Goal: Transaction & Acquisition: Purchase product/service

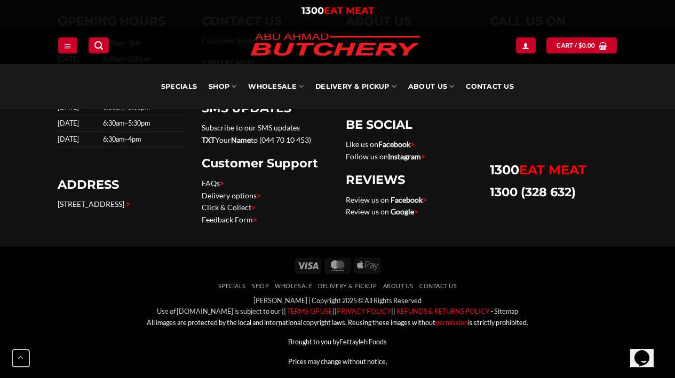
scroll to position [3593, 0]
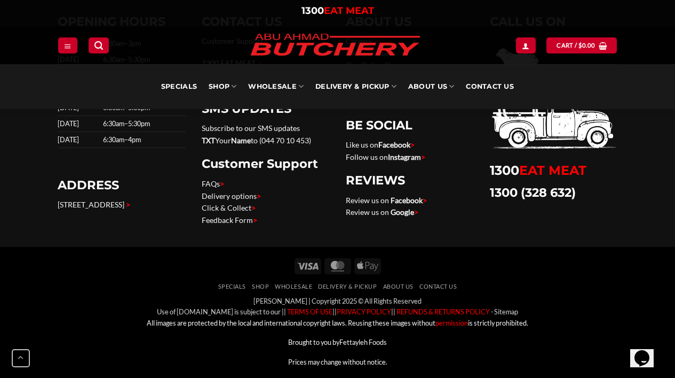
click at [85, 211] on p "236 The Boulevarde, Punchbowl NSW 2196 >" at bounding box center [122, 205] width 128 height 12
drag, startPoint x: 54, startPoint y: 202, endPoint x: 70, endPoint y: 217, distance: 21.2
click at [70, 217] on div "OPENING HOURS Sunday 6:30am–3pm Monday 6:30am–5:30pm Tuesday 6:30am–5:30pm Wedn…" at bounding box center [122, 125] width 144 height 222
click at [70, 209] on link "[STREET_ADDRESS]" at bounding box center [91, 204] width 67 height 9
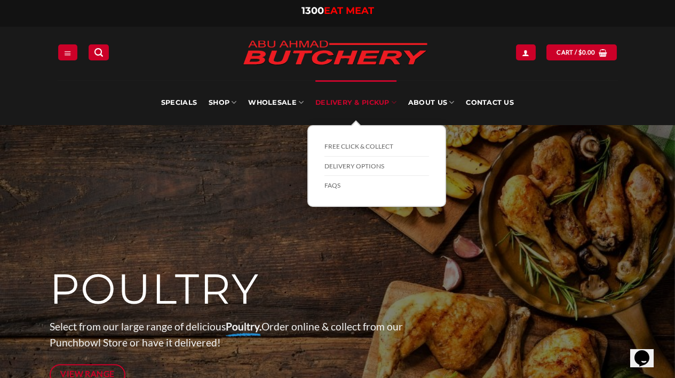
scroll to position [0, 0]
click at [352, 166] on link "Delivery Options" at bounding box center [377, 166] width 105 height 20
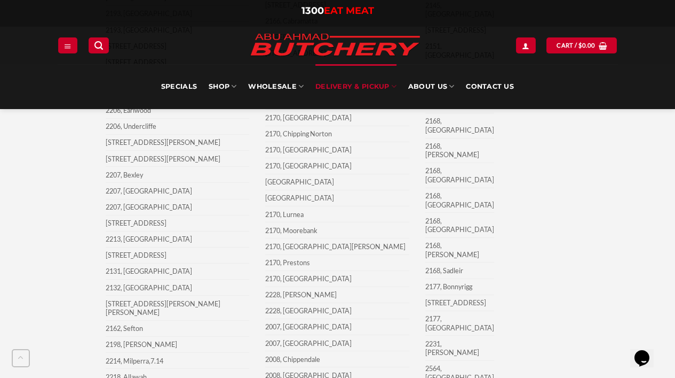
scroll to position [2057, 0]
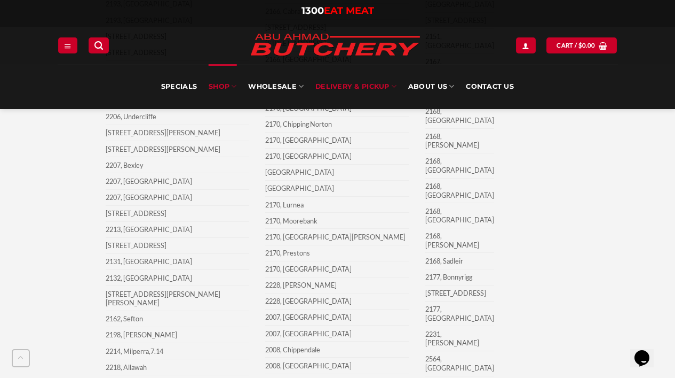
click at [220, 87] on link "SHOP" at bounding box center [223, 86] width 28 height 45
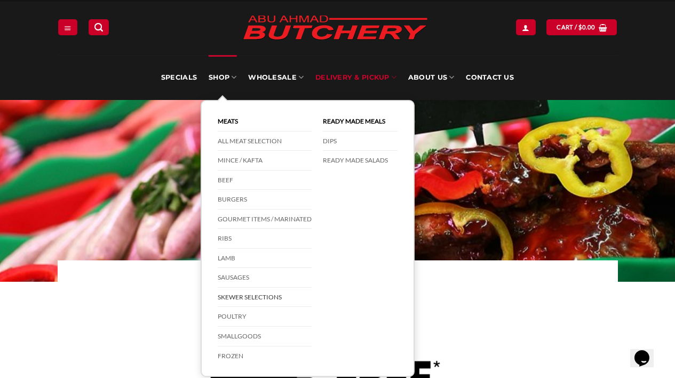
scroll to position [27, 0]
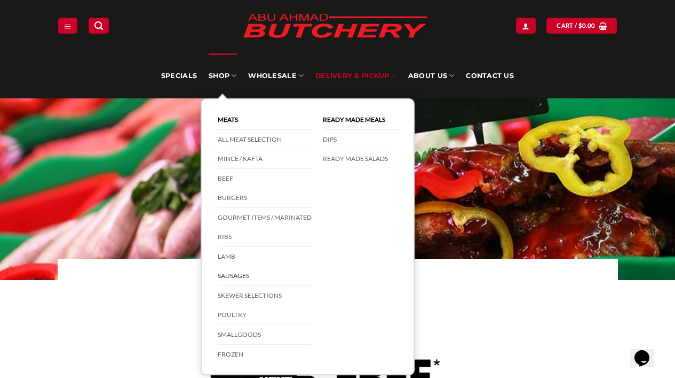
click at [233, 269] on link "Sausages" at bounding box center [265, 276] width 94 height 20
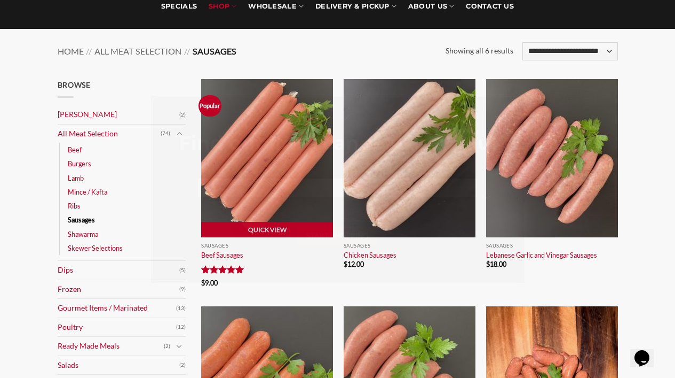
scroll to position [97, 0]
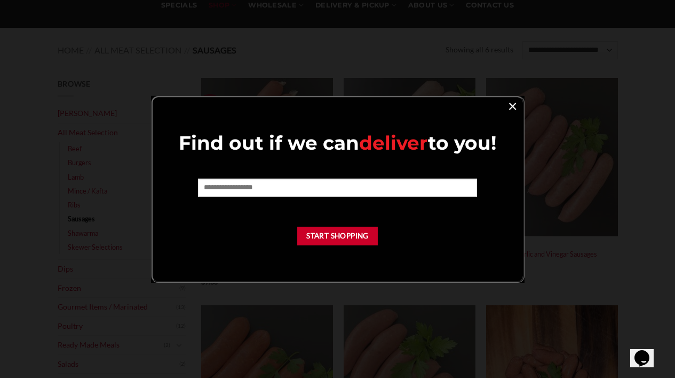
click at [507, 112] on link "×" at bounding box center [512, 105] width 15 height 14
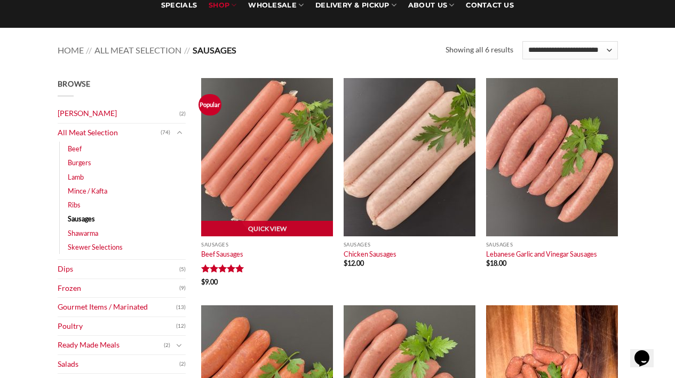
click at [253, 200] on img at bounding box center [267, 157] width 132 height 158
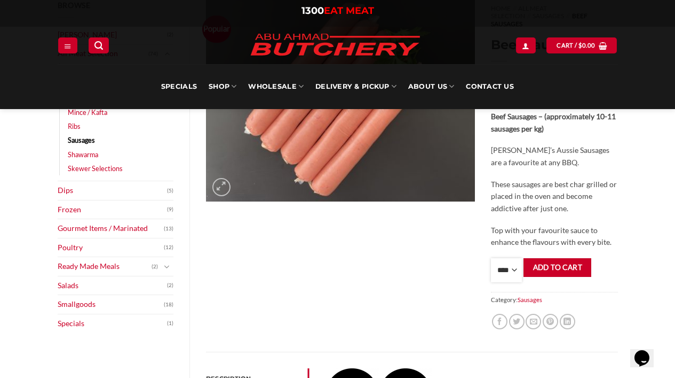
scroll to position [167, 0]
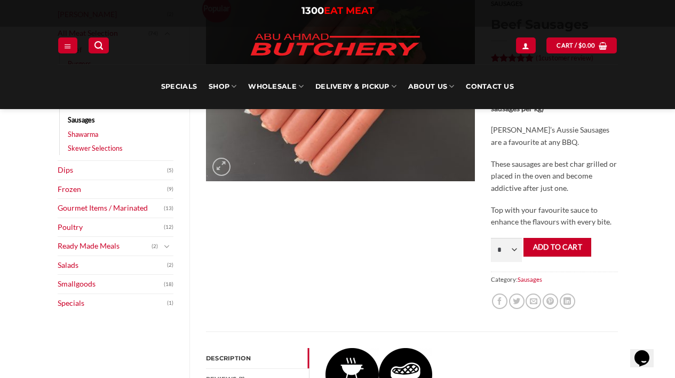
click at [450, 237] on div "Popular" at bounding box center [340, 155] width 285 height 352
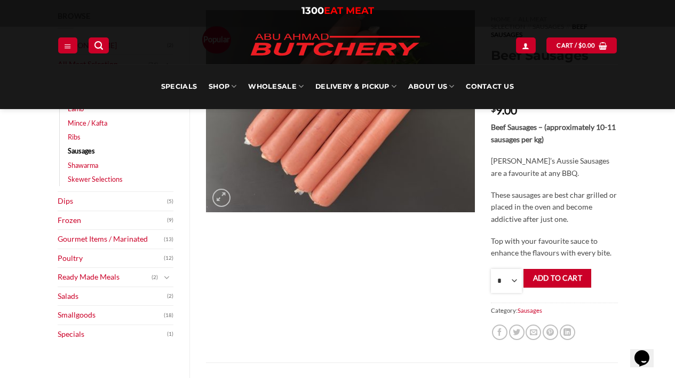
scroll to position [136, 0]
select select "*"
click at [613, 223] on div "Beef Sausages – (approximately 10-11 sausages per kg) Abu Ahmad Butchery’s Auss…" at bounding box center [554, 190] width 127 height 138
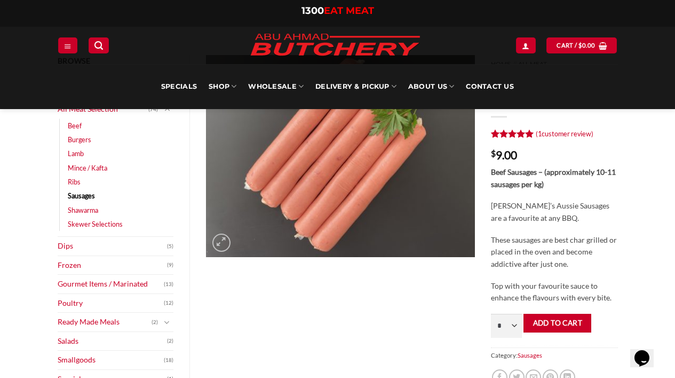
scroll to position [108, 0]
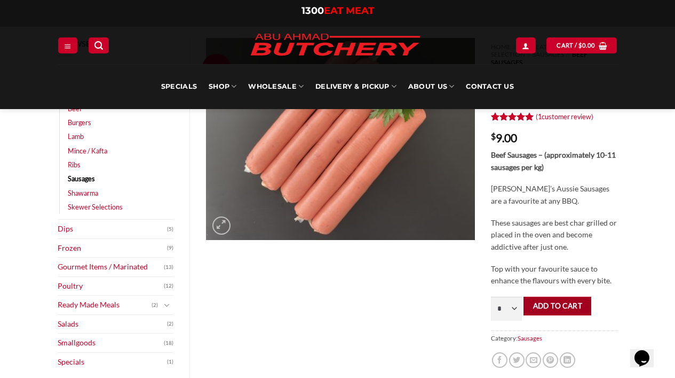
click at [588, 297] on button "Add to cart" at bounding box center [558, 305] width 68 height 19
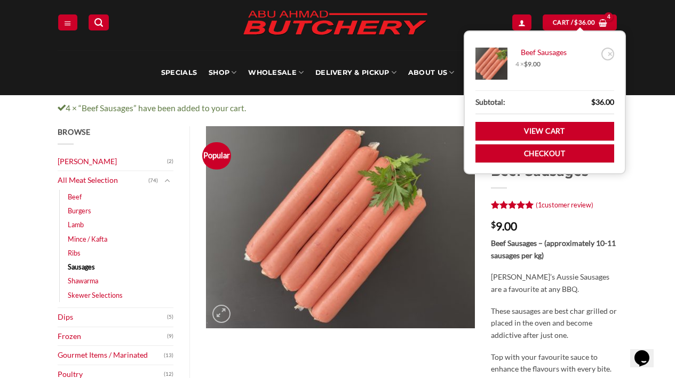
scroll to position [30, 0]
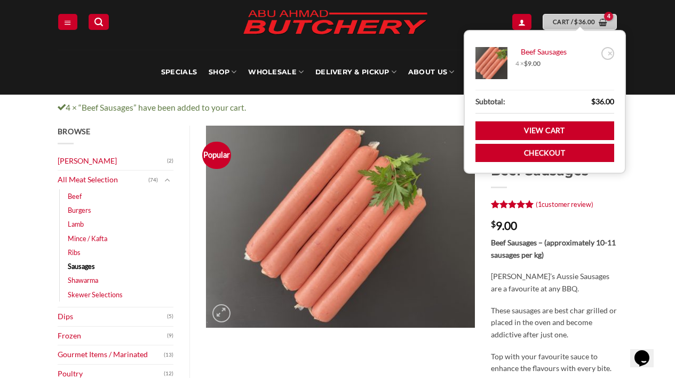
click at [588, 22] on bdi "$ 36.00" at bounding box center [585, 21] width 21 height 7
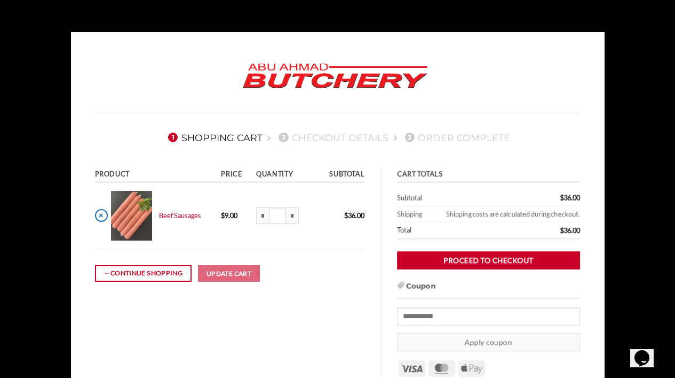
click at [98, 211] on link "×" at bounding box center [101, 215] width 13 height 13
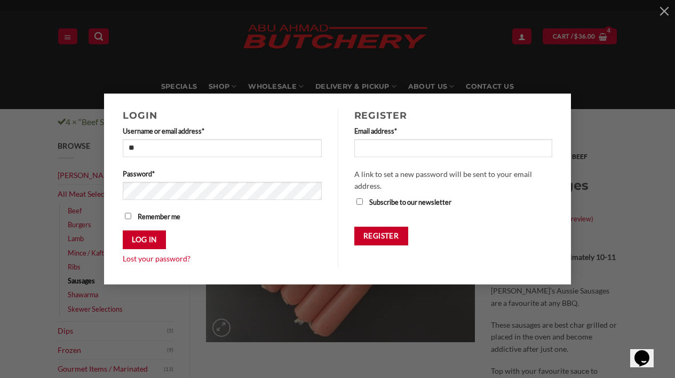
type input "*"
type input "**********"
click at [145, 240] on button "Log in" at bounding box center [144, 239] width 43 height 19
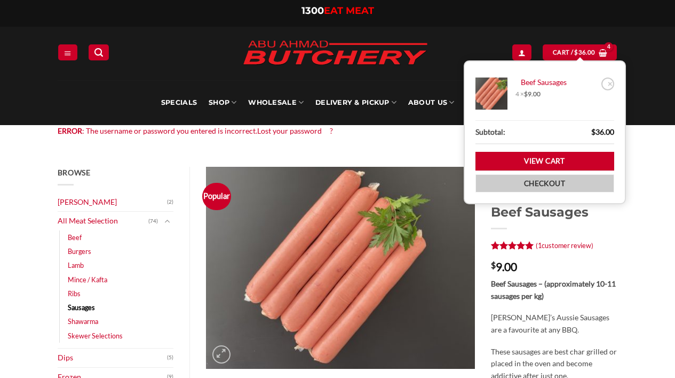
click at [556, 185] on link "Checkout" at bounding box center [545, 183] width 139 height 19
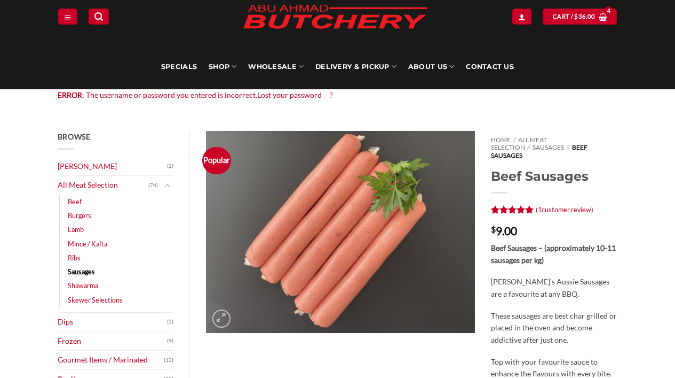
scroll to position [36, 0]
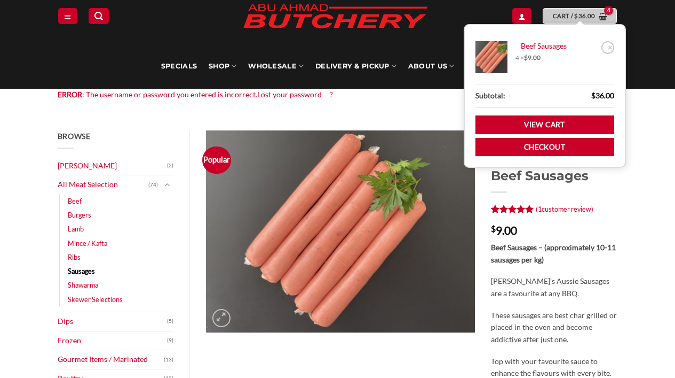
click at [564, 18] on span "Cart / $ 36.00" at bounding box center [574, 16] width 42 height 10
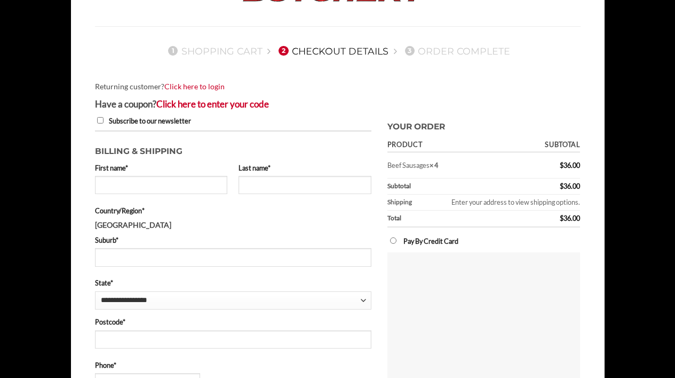
scroll to position [89, 0]
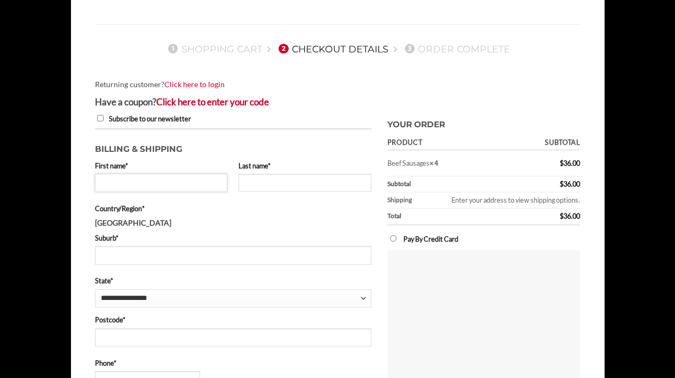
click at [179, 185] on input "First name *" at bounding box center [161, 183] width 133 height 18
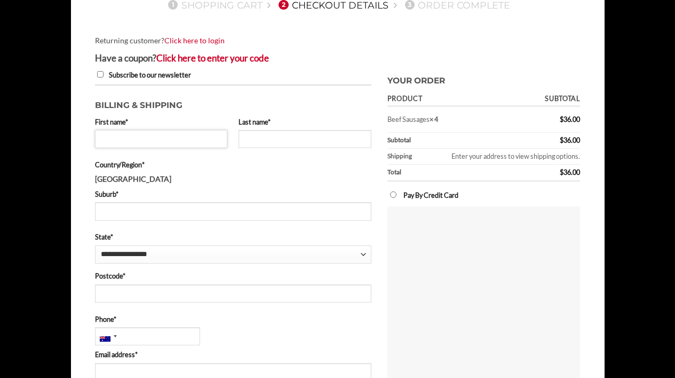
scroll to position [134, 0]
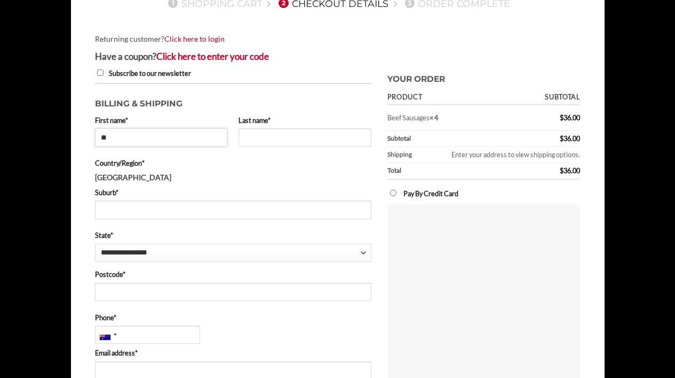
type input "***"
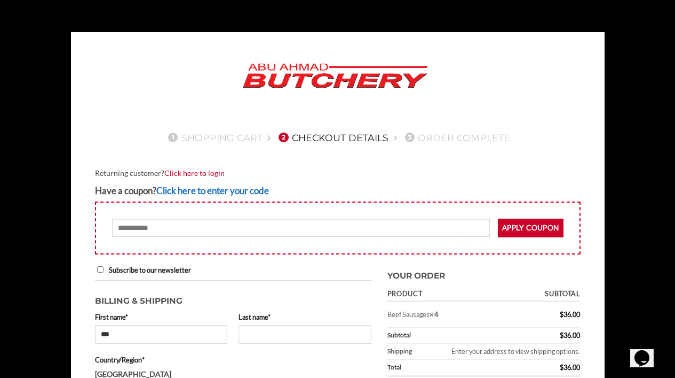
scroll to position [0, 0]
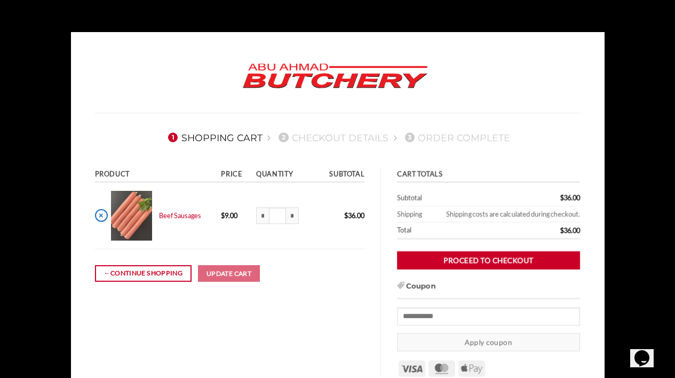
click at [104, 215] on link "×" at bounding box center [101, 215] width 13 height 13
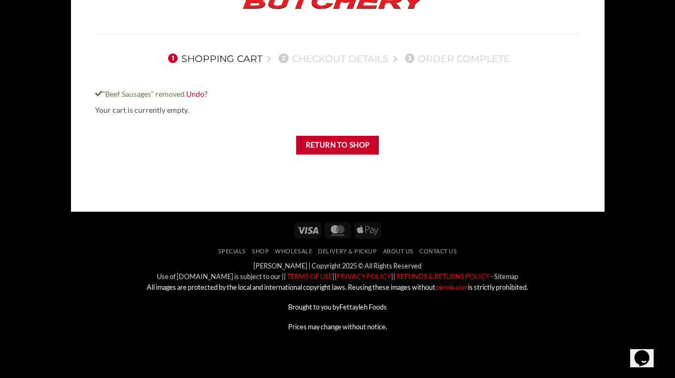
scroll to position [80, 0]
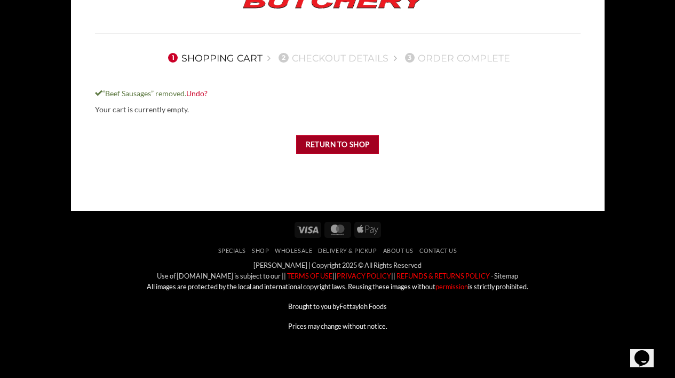
click at [330, 148] on link "Return to shop" at bounding box center [337, 144] width 83 height 19
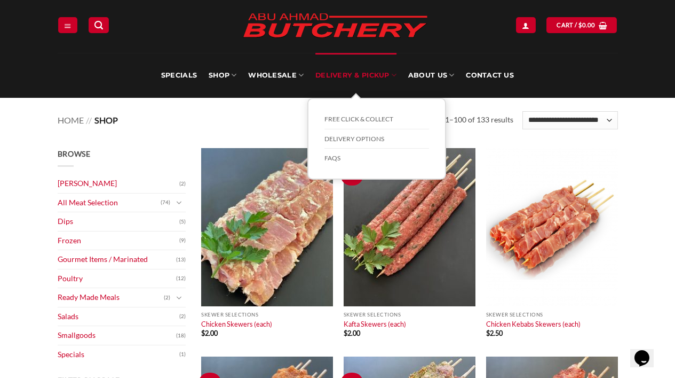
scroll to position [25, 0]
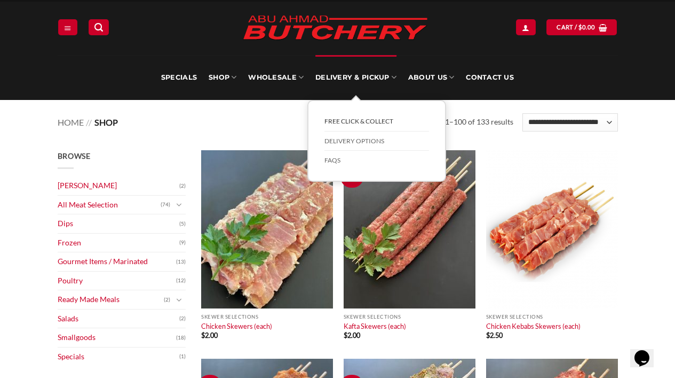
click at [370, 123] on link "FREE Click & Collect" at bounding box center [377, 122] width 105 height 20
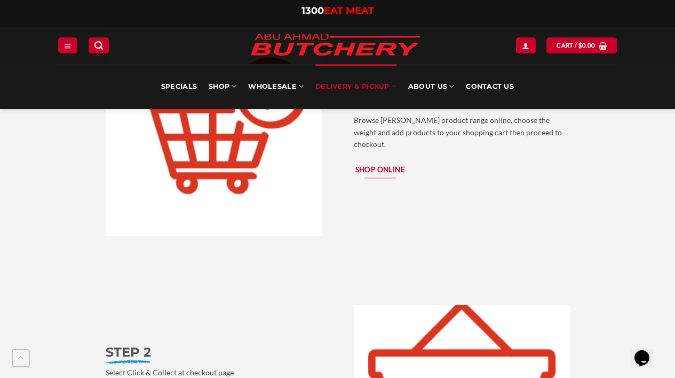
scroll to position [1098, 0]
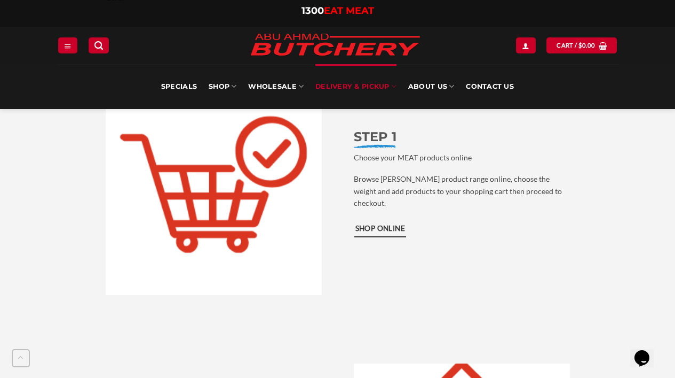
click at [389, 223] on span "Shop Online" at bounding box center [381, 229] width 50 height 12
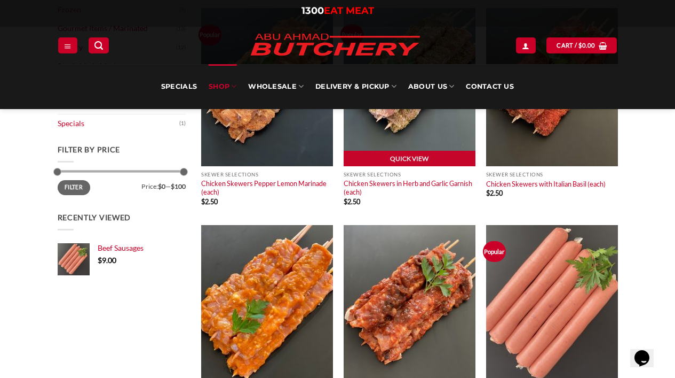
scroll to position [313, 0]
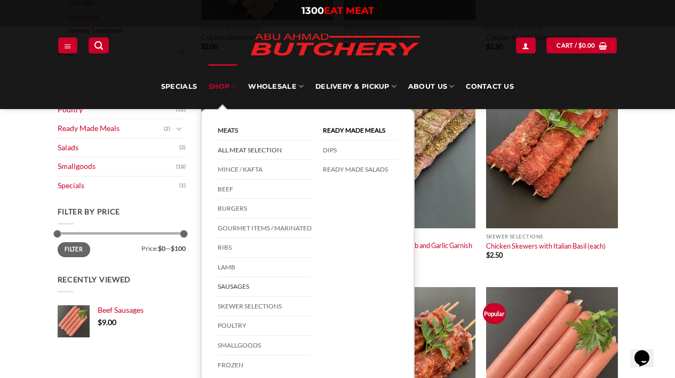
click at [241, 282] on link "Sausages" at bounding box center [265, 287] width 94 height 20
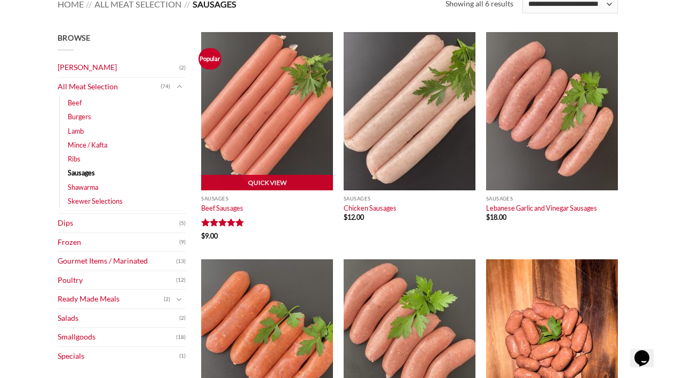
scroll to position [145, 0]
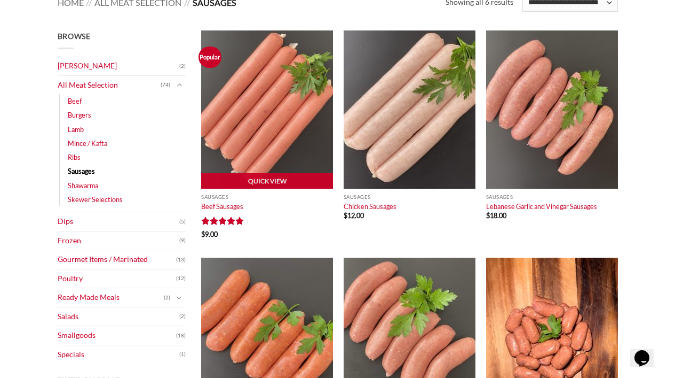
click at [270, 125] on img at bounding box center [267, 109] width 132 height 158
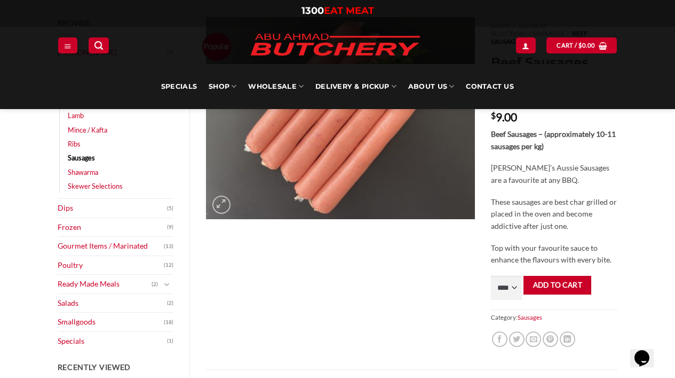
scroll to position [226, 0]
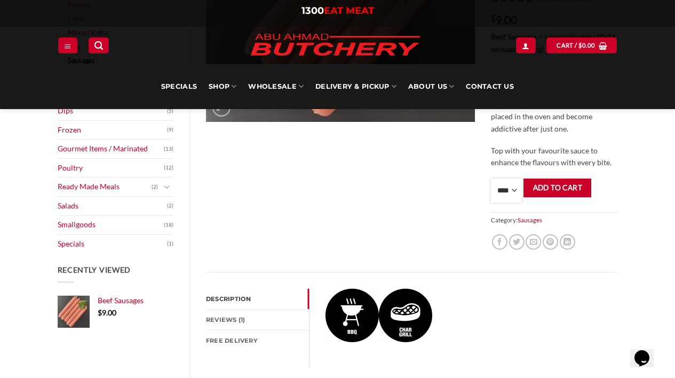
select select "*"
click at [566, 181] on button "Add to cart" at bounding box center [558, 187] width 68 height 19
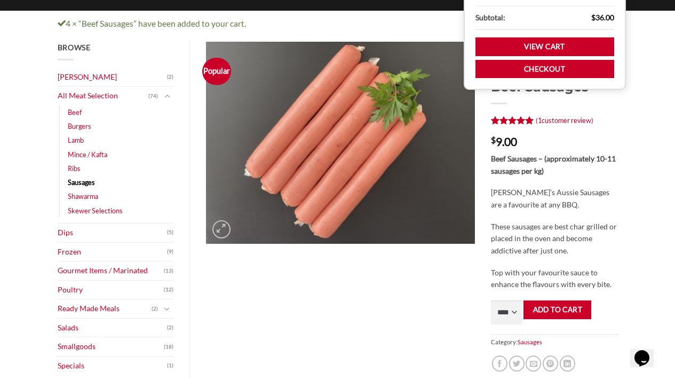
scroll to position [116, 0]
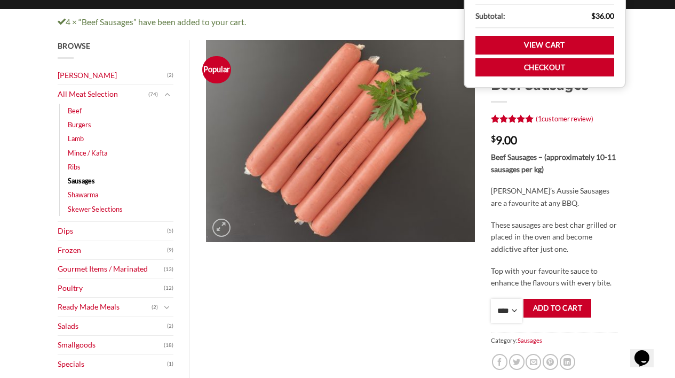
select select "*"
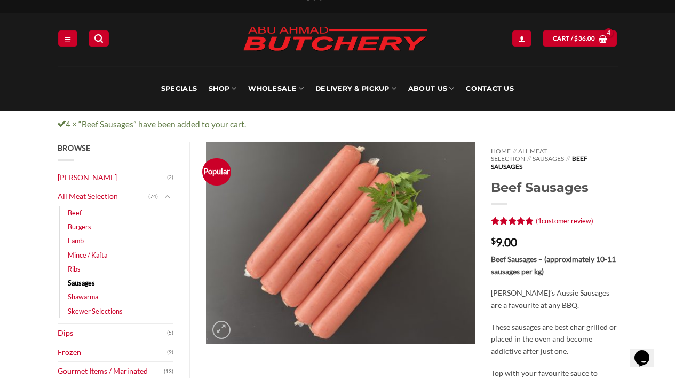
scroll to position [11, 0]
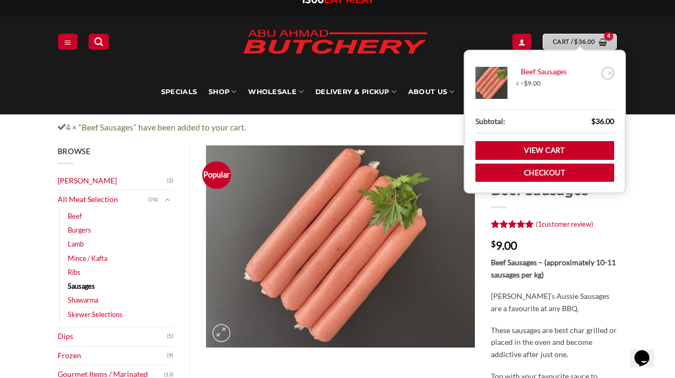
click at [580, 42] on bdi "$ 36.00" at bounding box center [585, 41] width 21 height 7
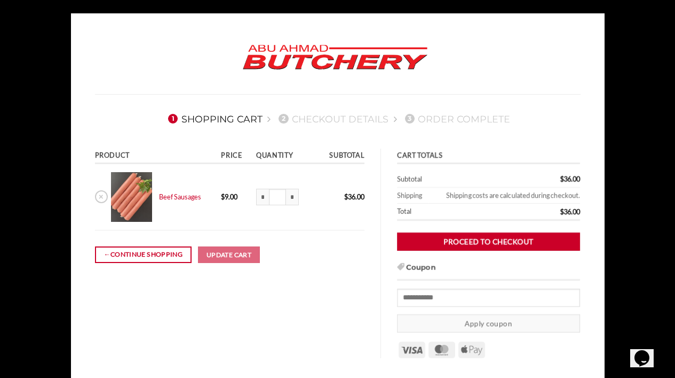
scroll to position [23, 0]
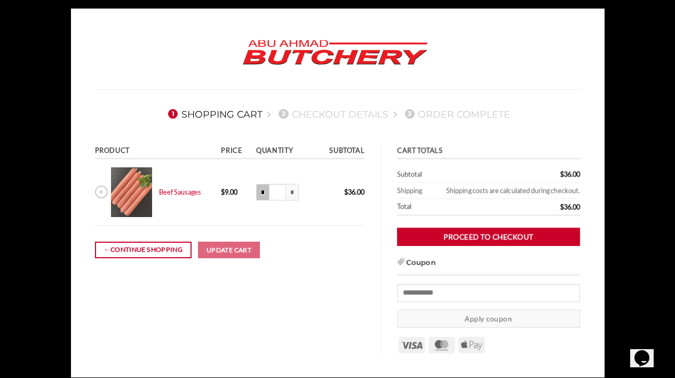
click at [262, 192] on input "*" at bounding box center [262, 192] width 13 height 17
click at [258, 194] on input "*" at bounding box center [262, 192] width 13 height 17
type input "***"
click at [255, 249] on button "Update cart" at bounding box center [229, 249] width 62 height 17
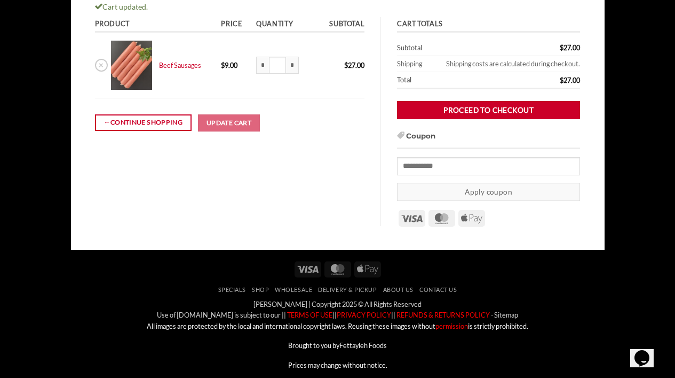
scroll to position [167, 0]
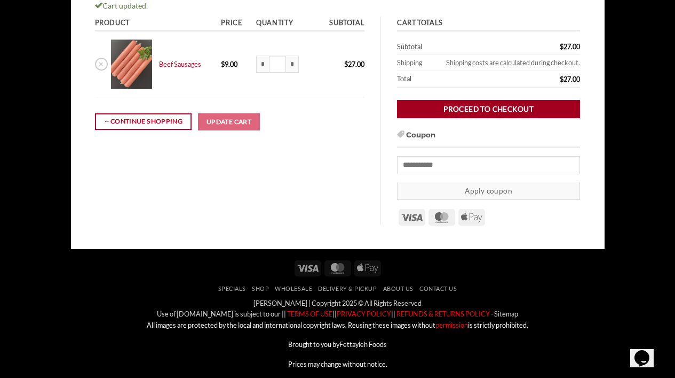
click at [467, 109] on link "Proceed to checkout" at bounding box center [488, 108] width 183 height 19
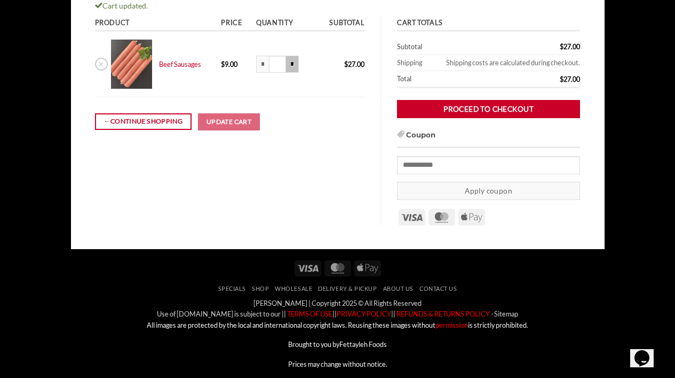
click at [292, 64] on input "*" at bounding box center [292, 64] width 13 height 17
click at [292, 65] on input "*" at bounding box center [292, 64] width 13 height 17
type input "***"
click at [231, 124] on button "Update cart" at bounding box center [229, 121] width 62 height 17
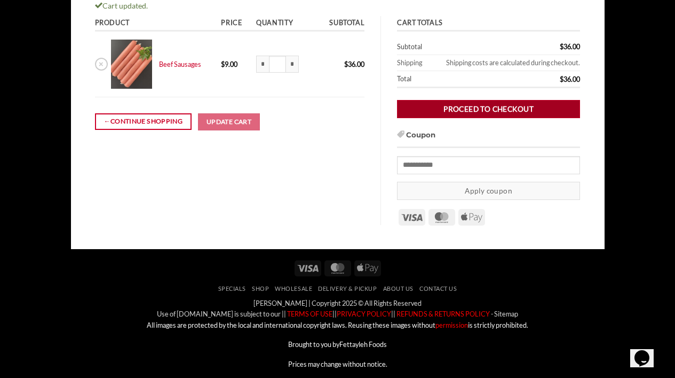
click at [487, 104] on link "Proceed to checkout" at bounding box center [488, 108] width 183 height 19
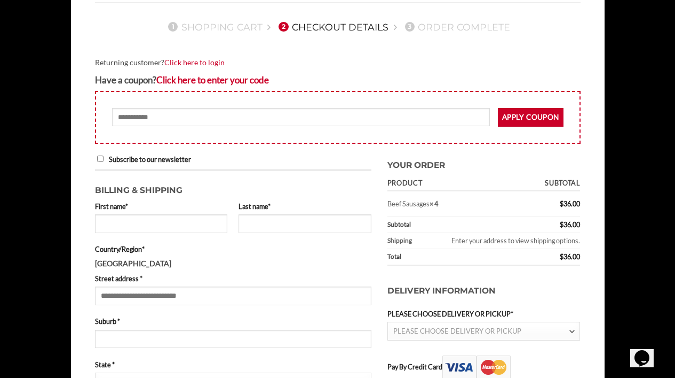
scroll to position [111, 0]
type input "**********"
click at [285, 210] on p "Last name *" at bounding box center [305, 220] width 133 height 39
type input "*******"
click at [249, 252] on label "Country/Region *" at bounding box center [233, 248] width 277 height 11
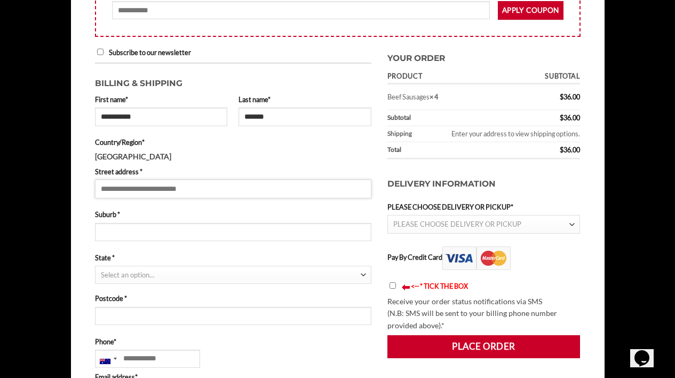
scroll to position [225, 0]
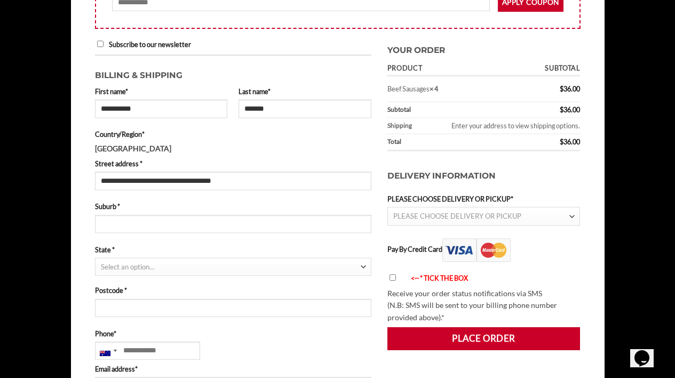
type input "**********"
type input "******"
type input "****"
select select "***"
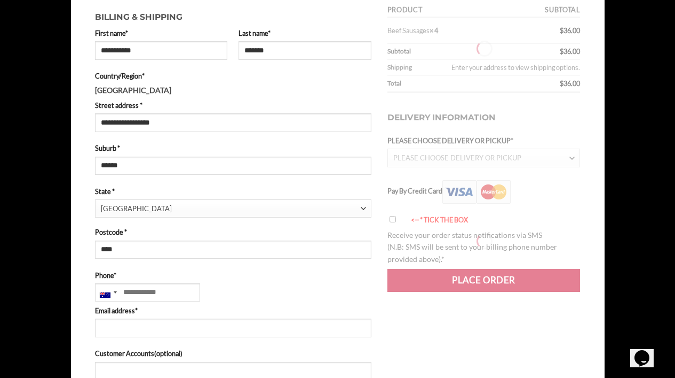
scroll to position [300, 0]
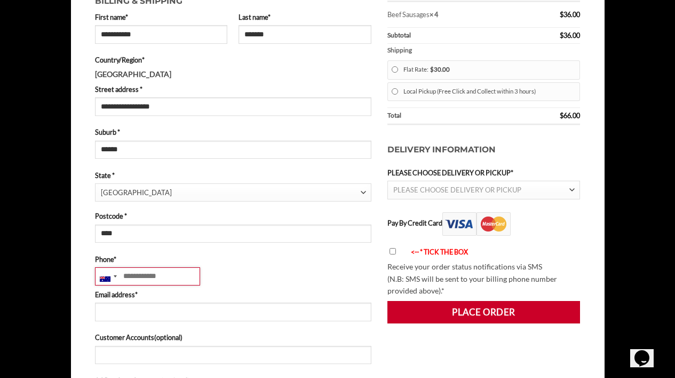
click at [151, 278] on input "Phone *" at bounding box center [147, 276] width 105 height 18
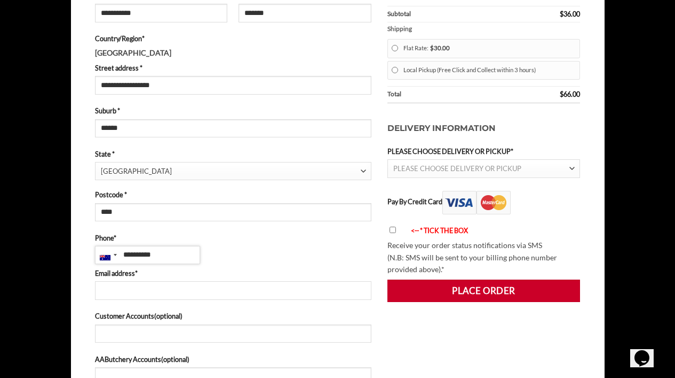
scroll to position [321, 0]
type input "**********"
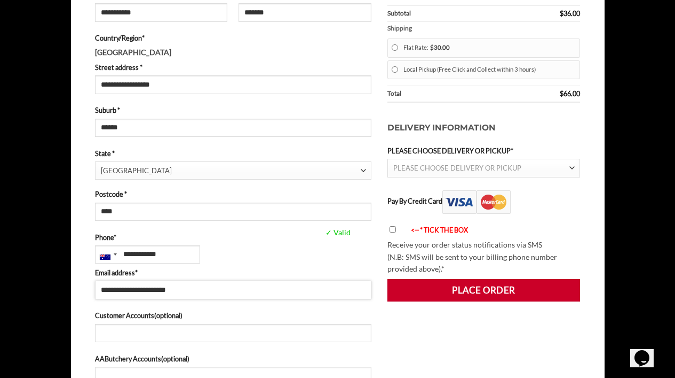
type input "**********"
click at [257, 237] on label "Phone *" at bounding box center [233, 237] width 277 height 11
click at [200, 245] on input "**********" at bounding box center [147, 254] width 105 height 18
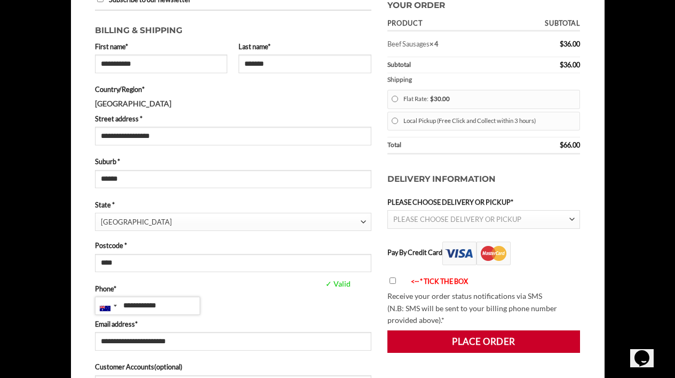
scroll to position [268, 0]
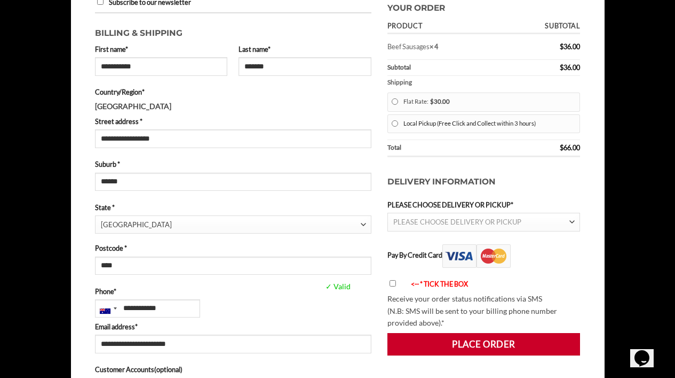
click at [434, 122] on label "Local Pickup (Free Click and Collect within 3 hours)" at bounding box center [490, 123] width 172 height 14
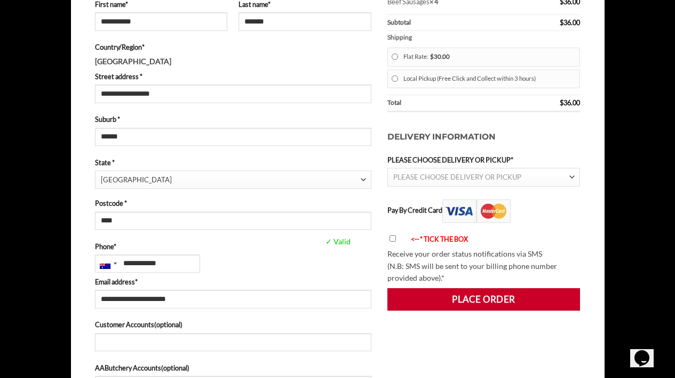
scroll to position [325, 0]
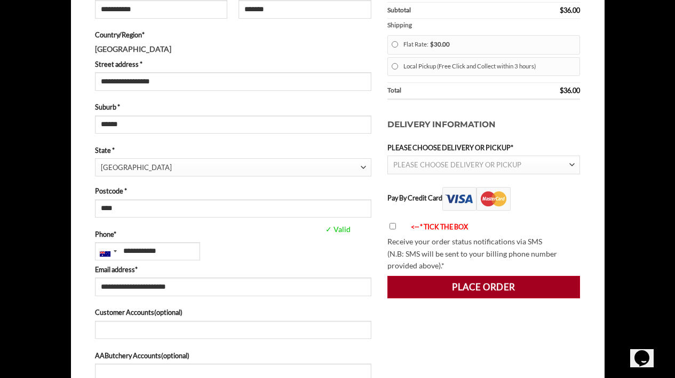
click at [459, 280] on button "Place order" at bounding box center [484, 287] width 193 height 22
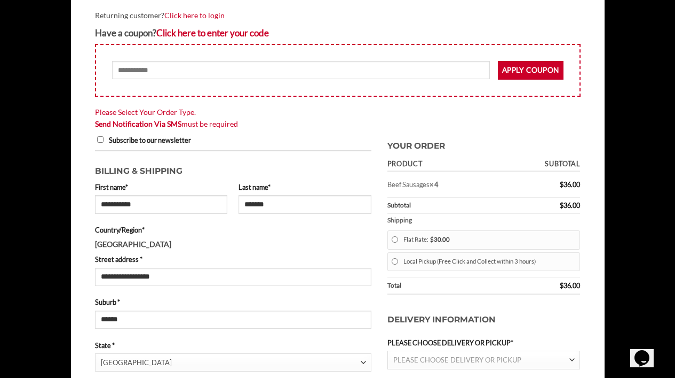
scroll to position [155, 0]
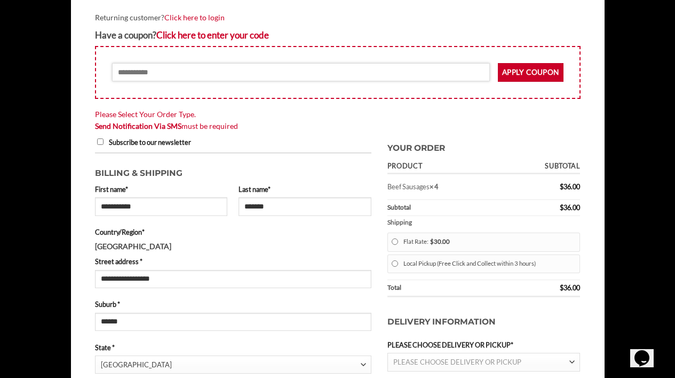
click at [184, 76] on input "Coupon:" at bounding box center [301, 72] width 378 height 18
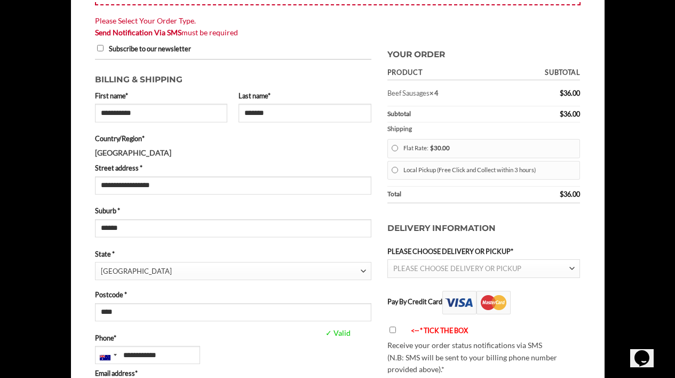
scroll to position [249, 0]
select select "********"
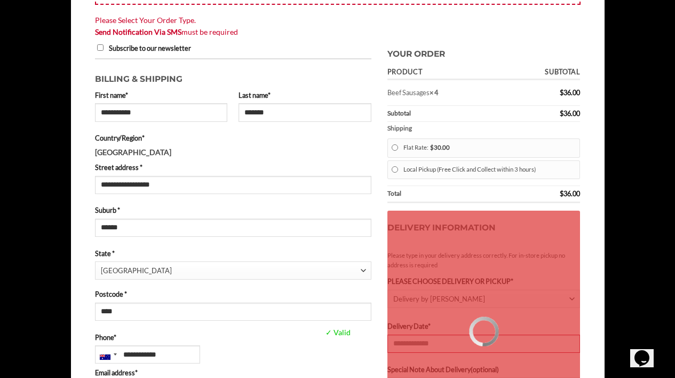
type input "**********"
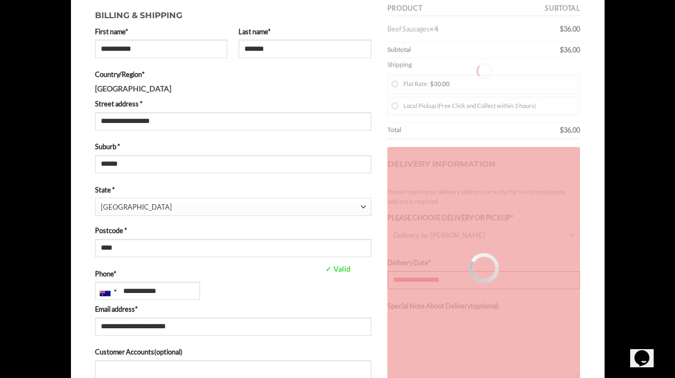
scroll to position [314, 0]
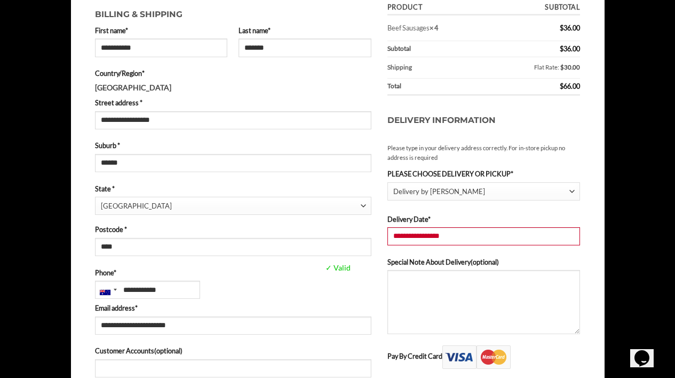
click at [477, 191] on span "Delivery by Abu Ahmad Butchery" at bounding box center [482, 192] width 176 height 18
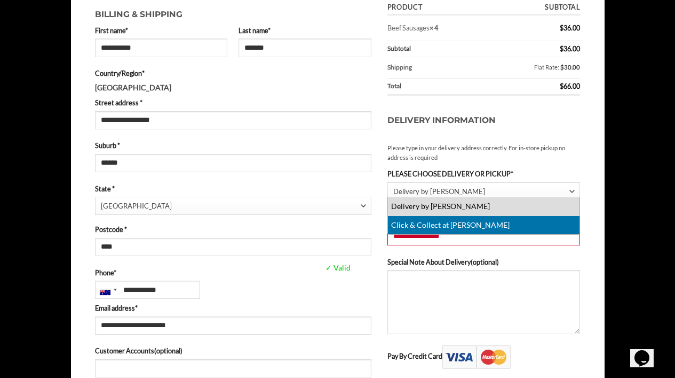
select select "******"
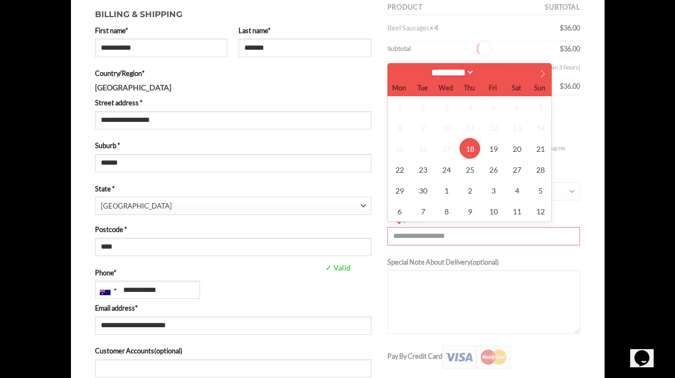
click at [467, 231] on input "**********" at bounding box center [484, 236] width 193 height 18
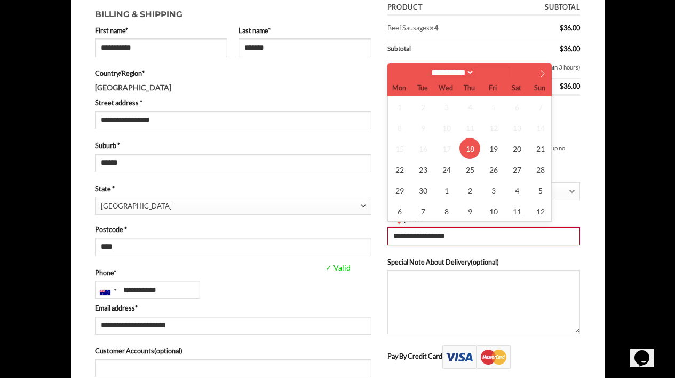
type input "**********"
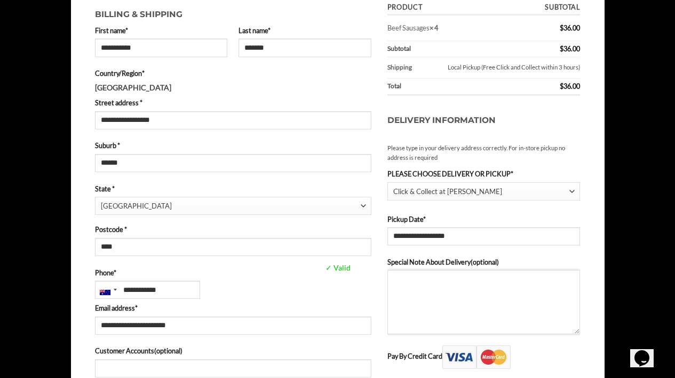
click at [457, 298] on textarea "Special Note About Delivery (optional)" at bounding box center [484, 302] width 193 height 64
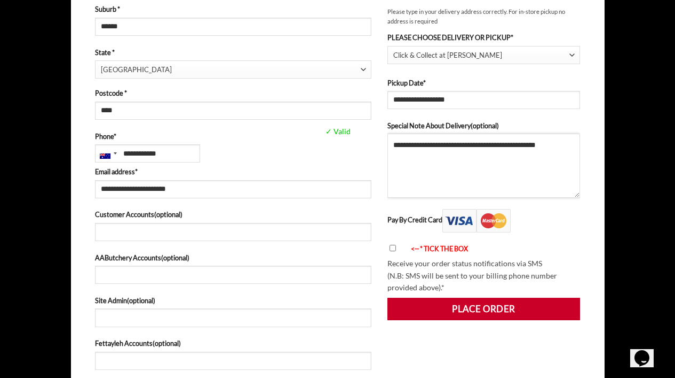
scroll to position [452, 0]
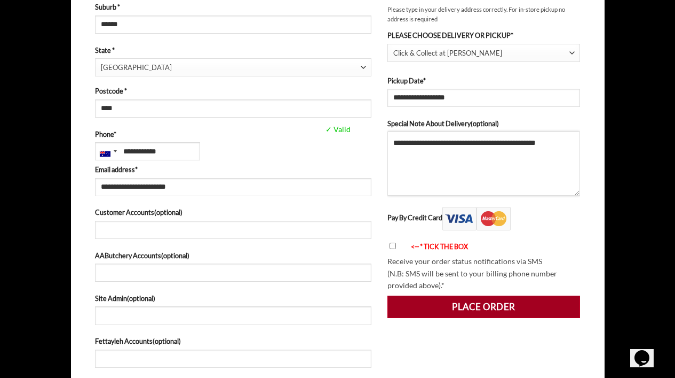
type textarea "**********"
click at [472, 301] on button "Place order" at bounding box center [484, 306] width 193 height 22
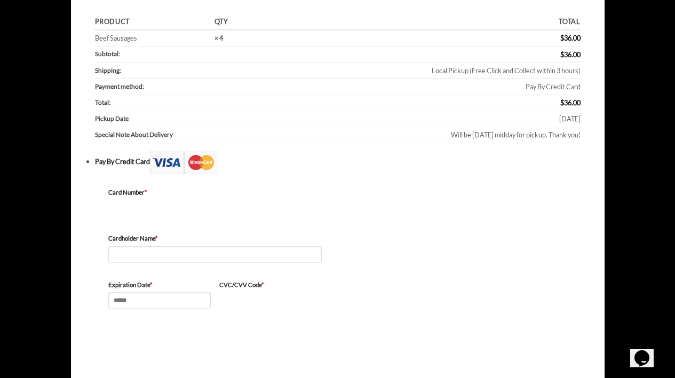
scroll to position [154, 0]
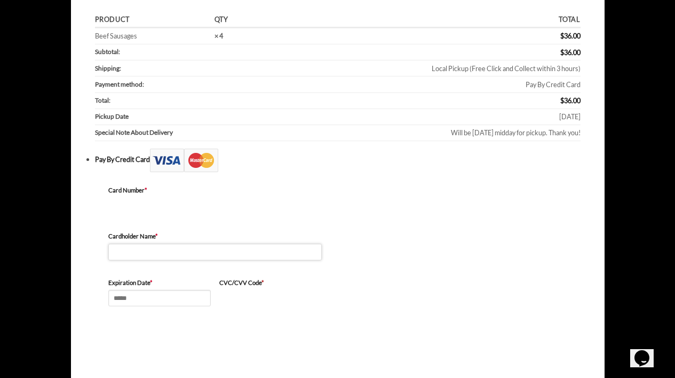
click at [169, 244] on input "Cardholder Name *" at bounding box center [215, 251] width 214 height 17
type input "**********"
click at [156, 293] on input "Expiration Date *" at bounding box center [159, 297] width 103 height 17
type input "*"
type input "*****"
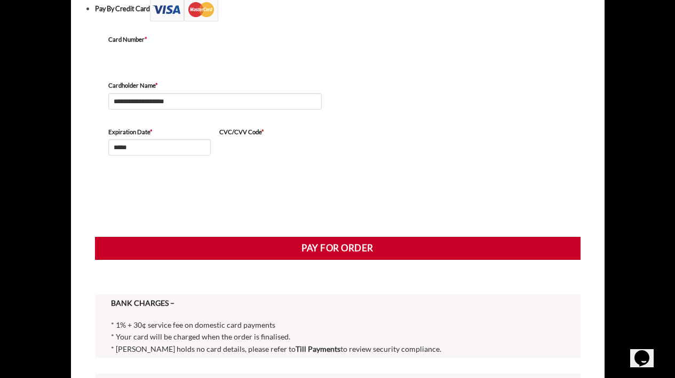
scroll to position [330, 0]
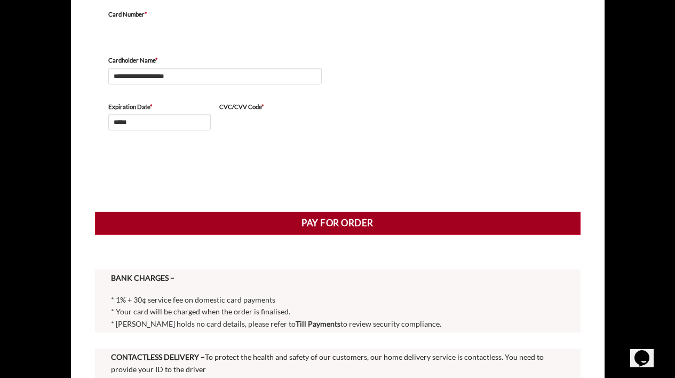
click at [376, 218] on button "Pay for order" at bounding box center [338, 222] width 486 height 22
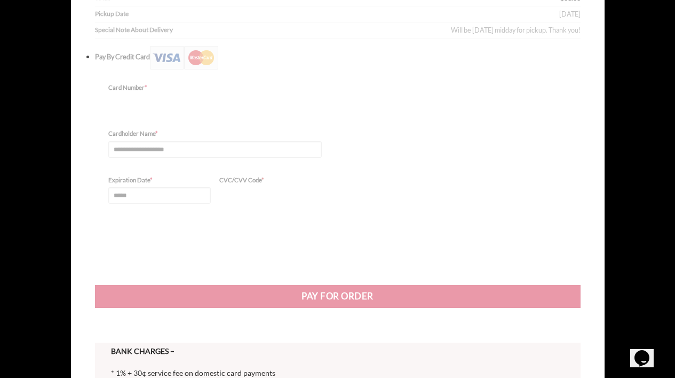
scroll to position [257, 0]
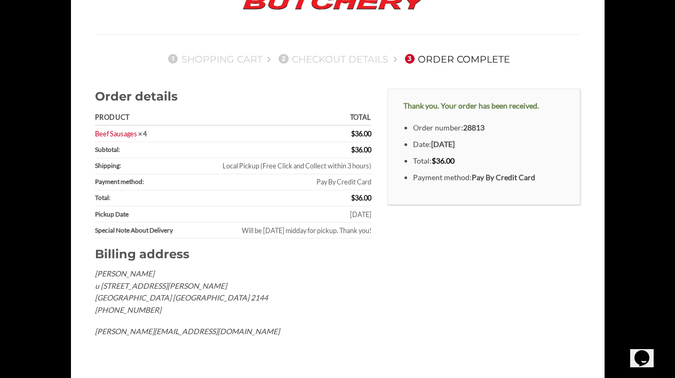
scroll to position [82, 0]
